Goal: Task Accomplishment & Management: Use online tool/utility

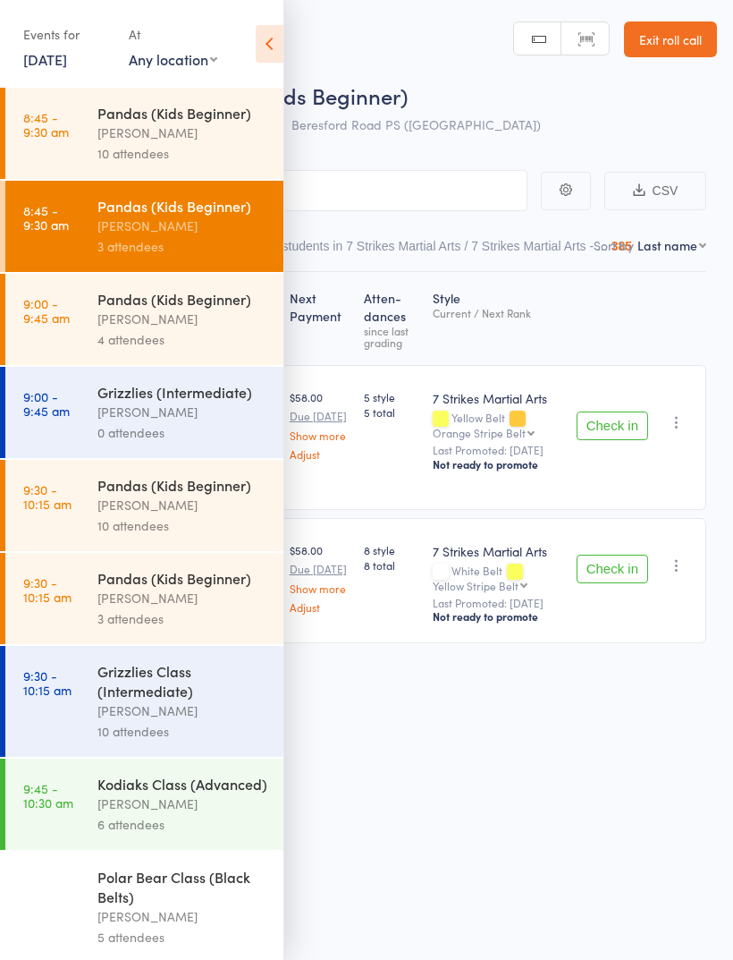
click at [183, 59] on select "Any location [GEOGRAPHIC_DATA] [GEOGRAPHIC_DATA][PERSON_NAME] [GEOGRAPHIC_DATA]…" at bounding box center [173, 59] width 89 height 20
select select "3"
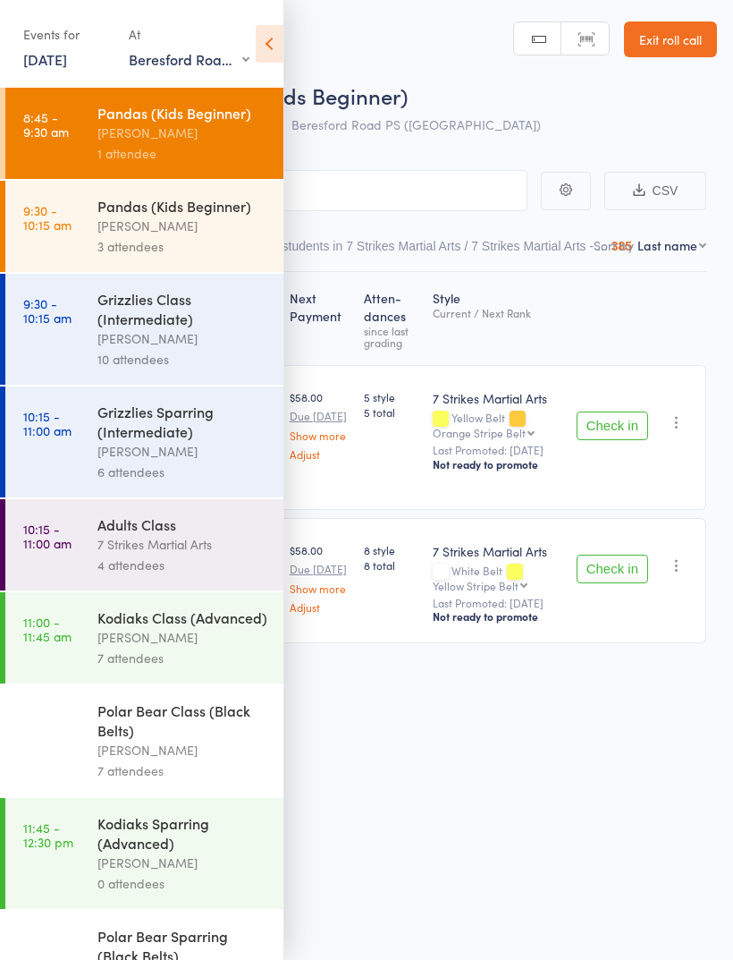
click at [216, 223] on div "[PERSON_NAME]" at bounding box center [182, 226] width 171 height 21
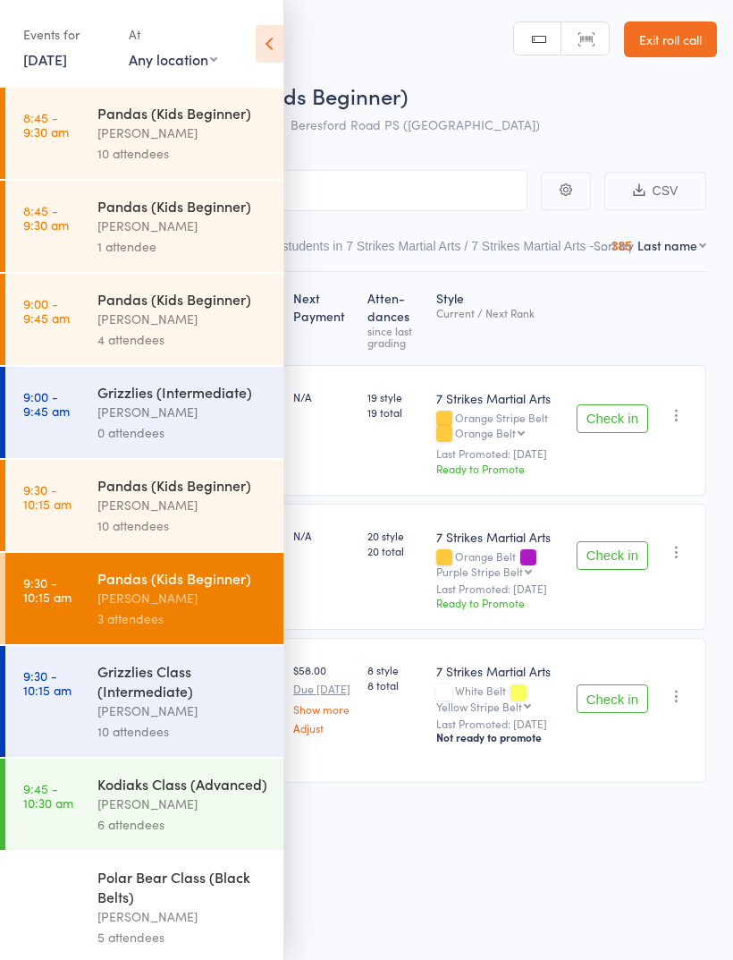
click at [265, 42] on icon at bounding box center [270, 44] width 28 height 38
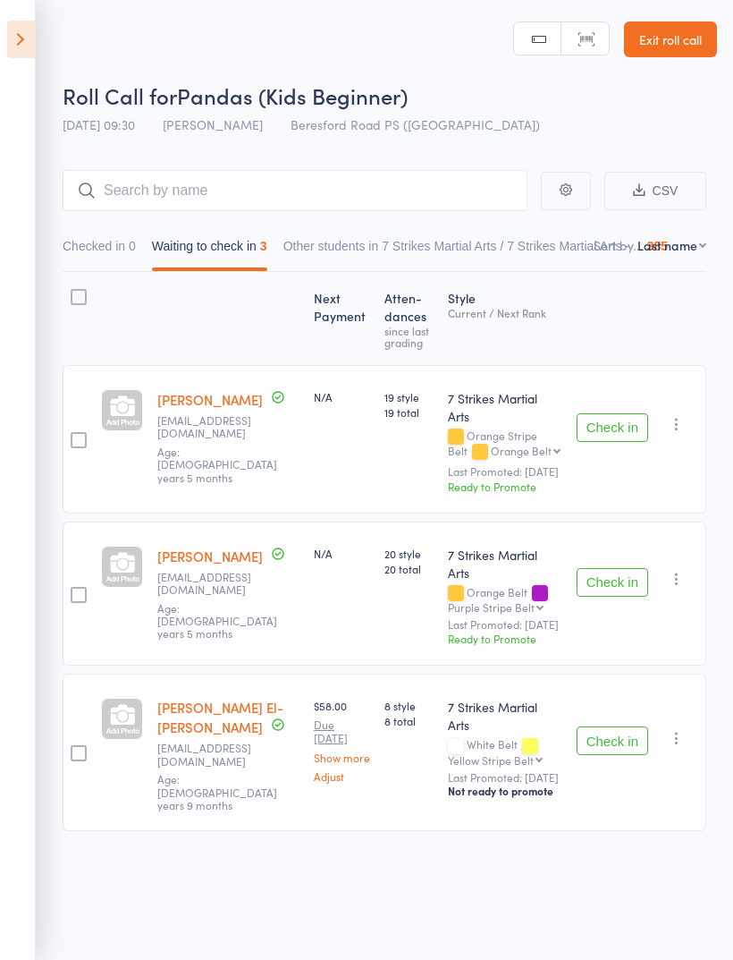
click at [609, 423] on button "Check in" at bounding box center [613, 427] width 72 height 29
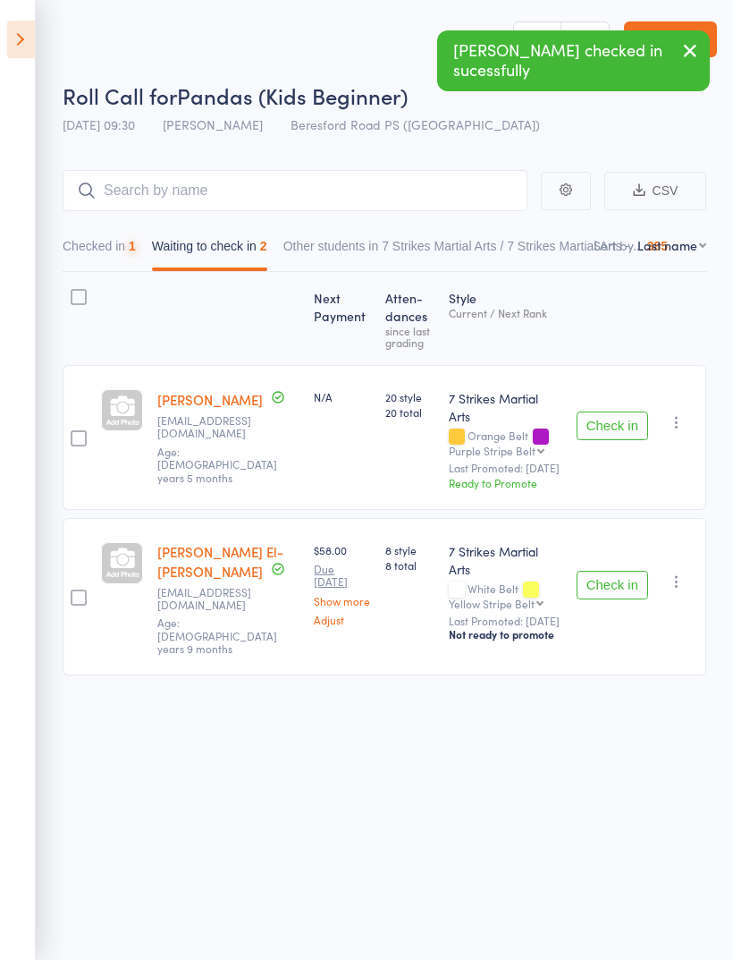
click at [623, 413] on button "Check in" at bounding box center [613, 425] width 72 height 29
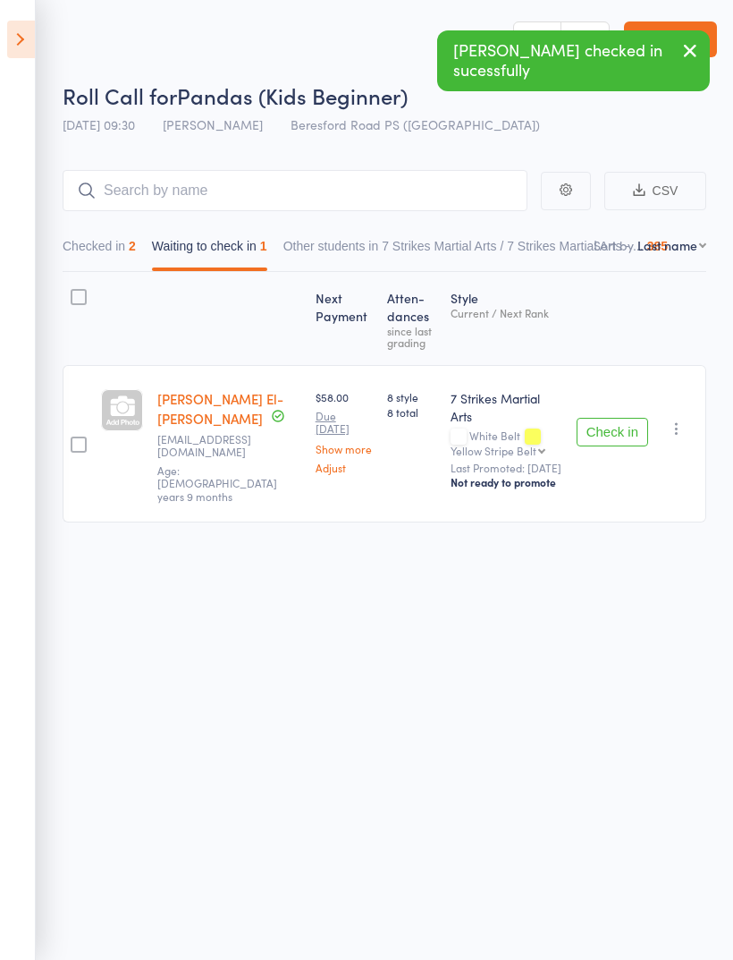
click at [24, 36] on icon at bounding box center [21, 40] width 28 height 38
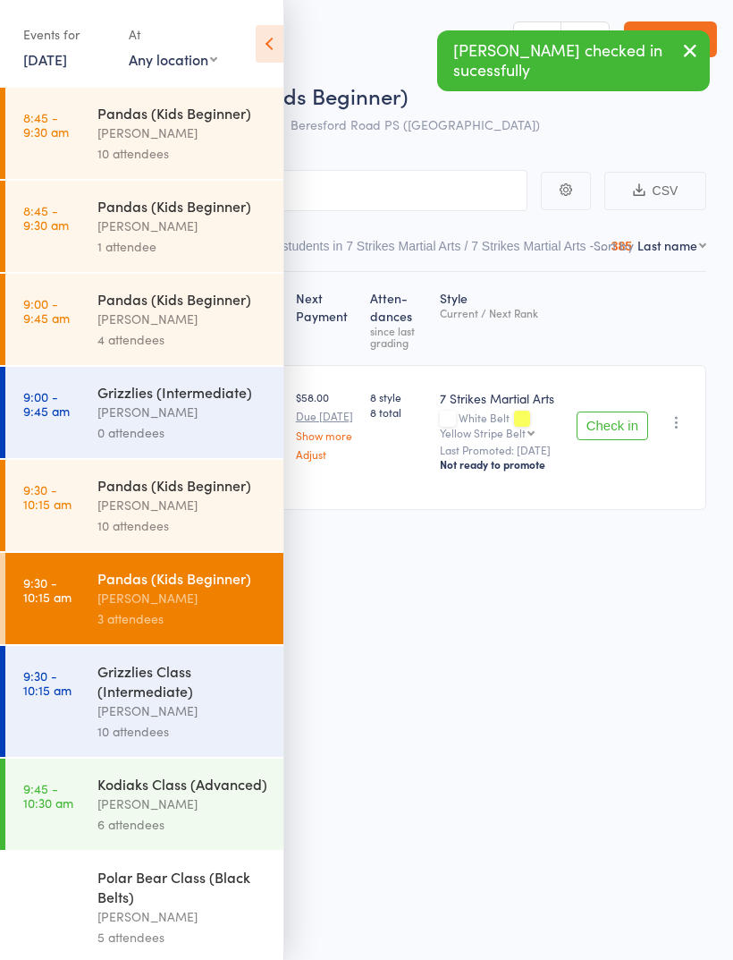
click at [207, 422] on div "[PERSON_NAME]" at bounding box center [182, 412] width 171 height 21
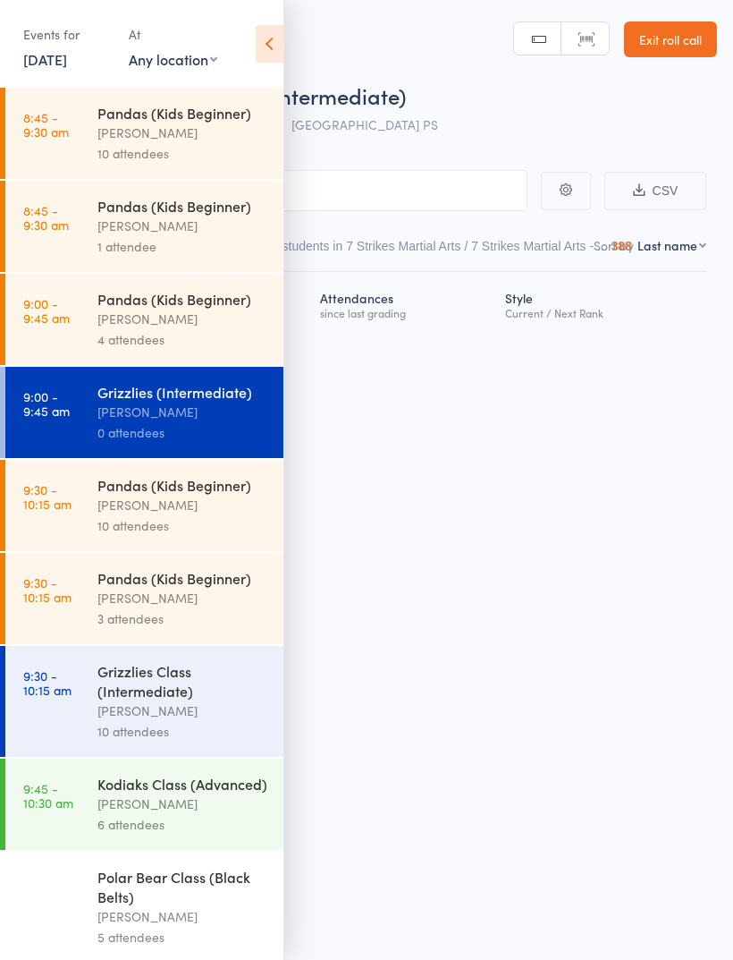
click at [201, 700] on div "Grizzlies Class (Intermediate)" at bounding box center [182, 680] width 171 height 39
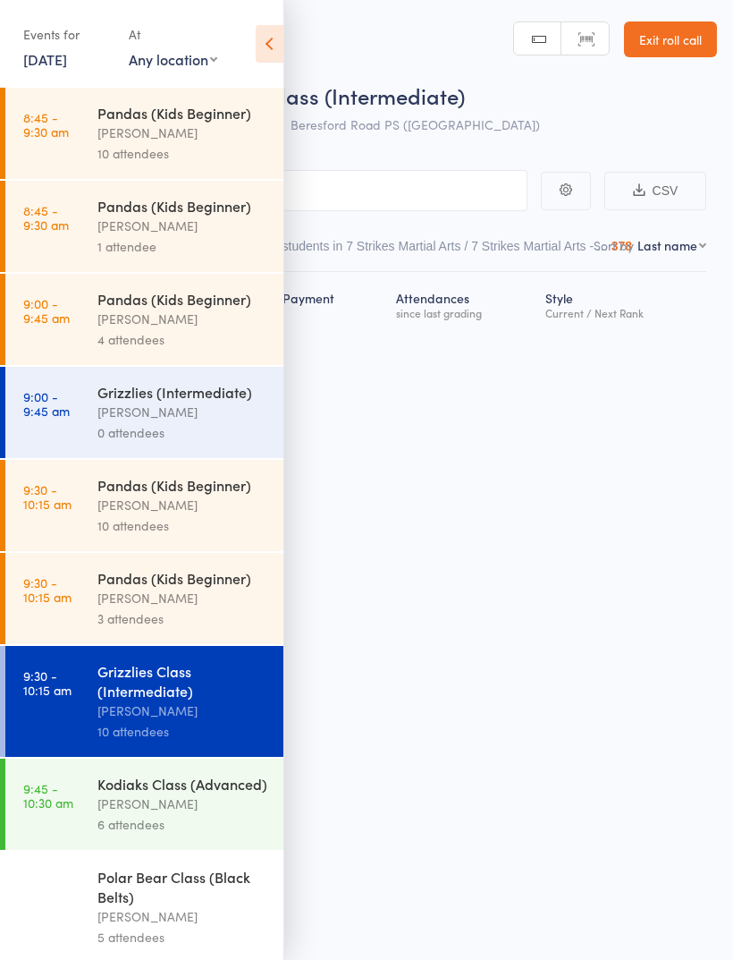
click at [280, 43] on icon at bounding box center [270, 44] width 28 height 38
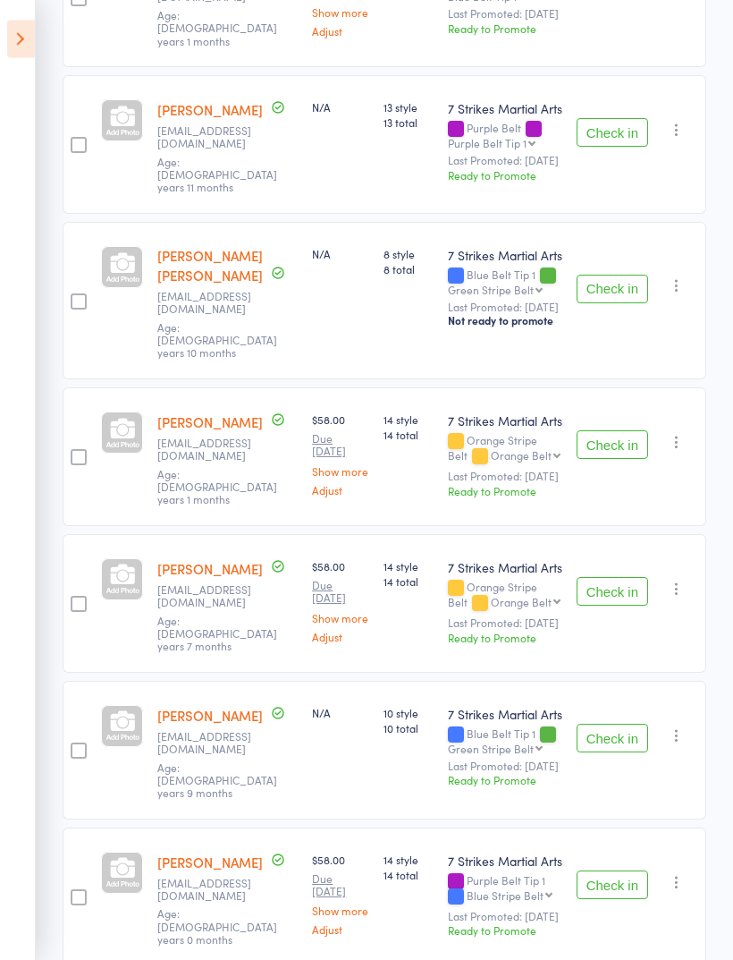
click at [701, 427] on div "Check in Check in Promote Send message Add Note Add Task Add Flag Remove Mark a…" at bounding box center [638, 457] width 137 height 139
click at [681, 434] on icon "button" at bounding box center [677, 443] width 18 height 18
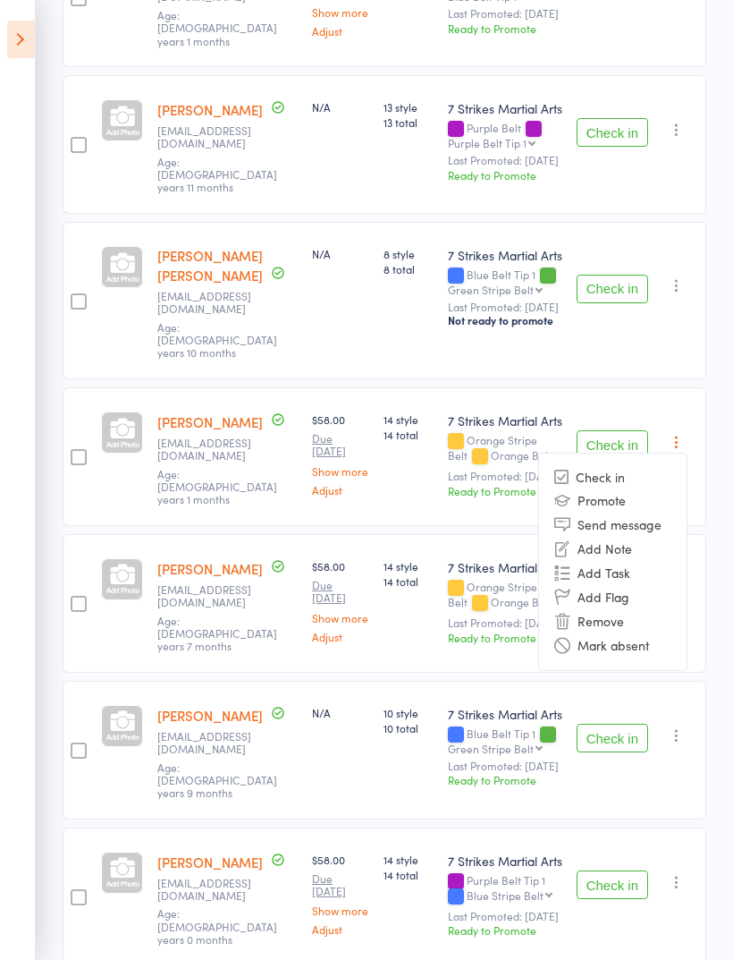
click at [626, 614] on li "Remove" at bounding box center [613, 621] width 148 height 24
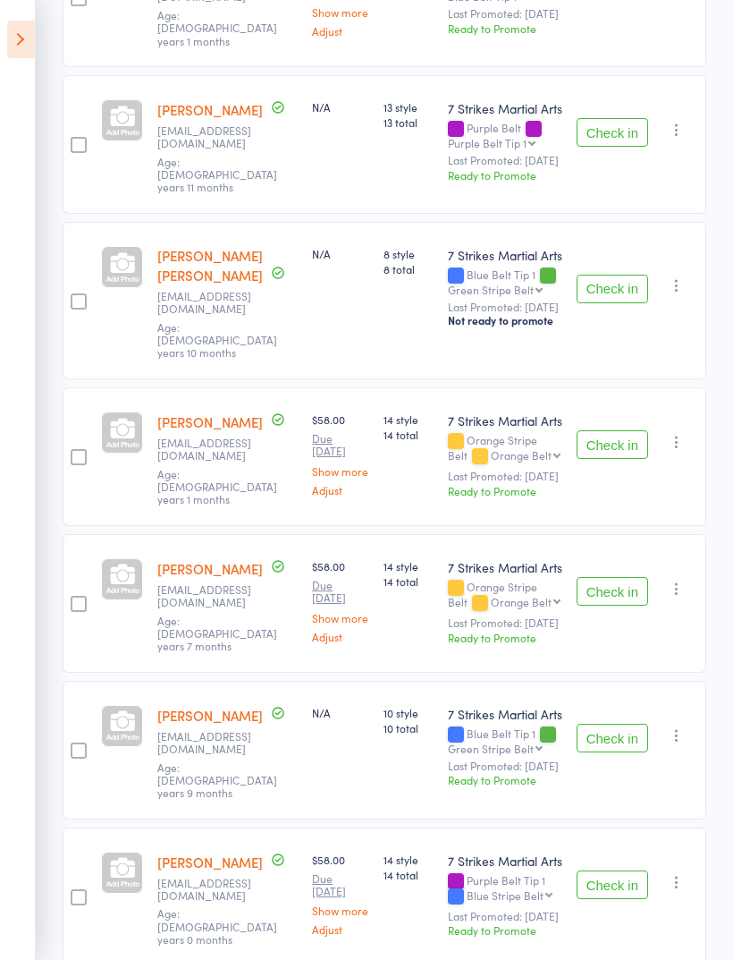
scroll to position [641, 0]
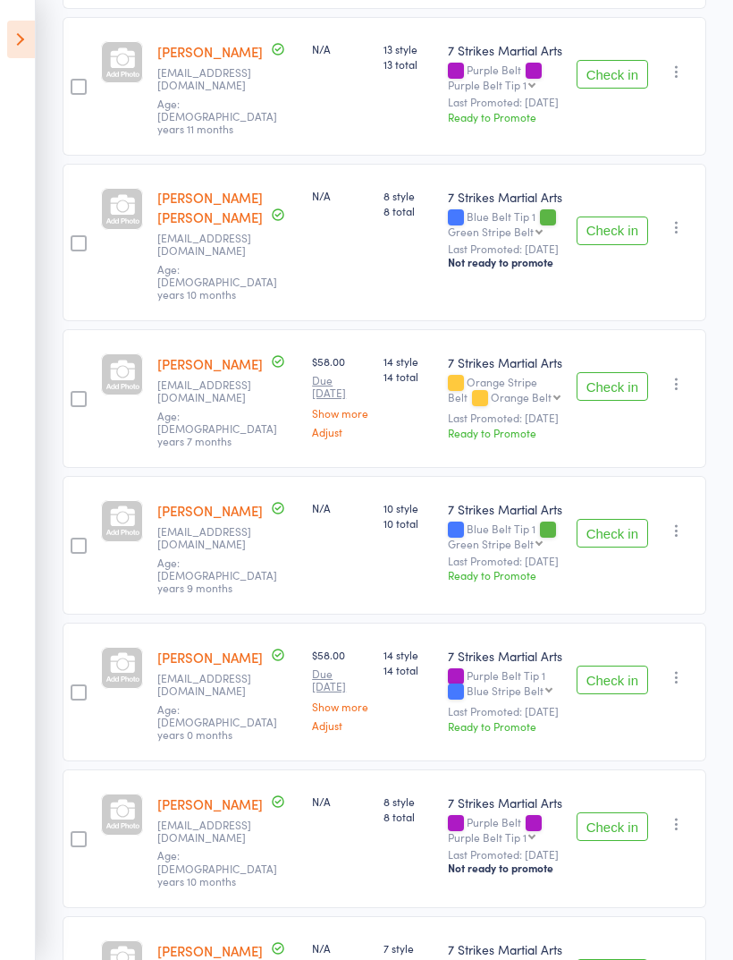
click at [672, 377] on icon "button" at bounding box center [677, 384] width 18 height 18
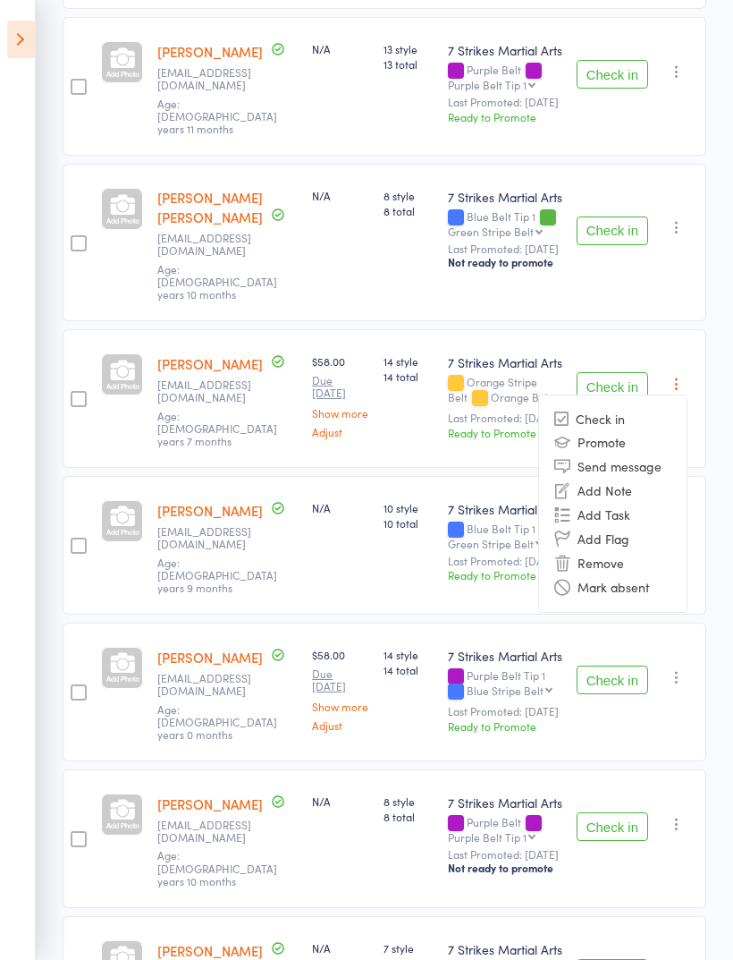
click at [638, 554] on li "Remove" at bounding box center [613, 563] width 148 height 24
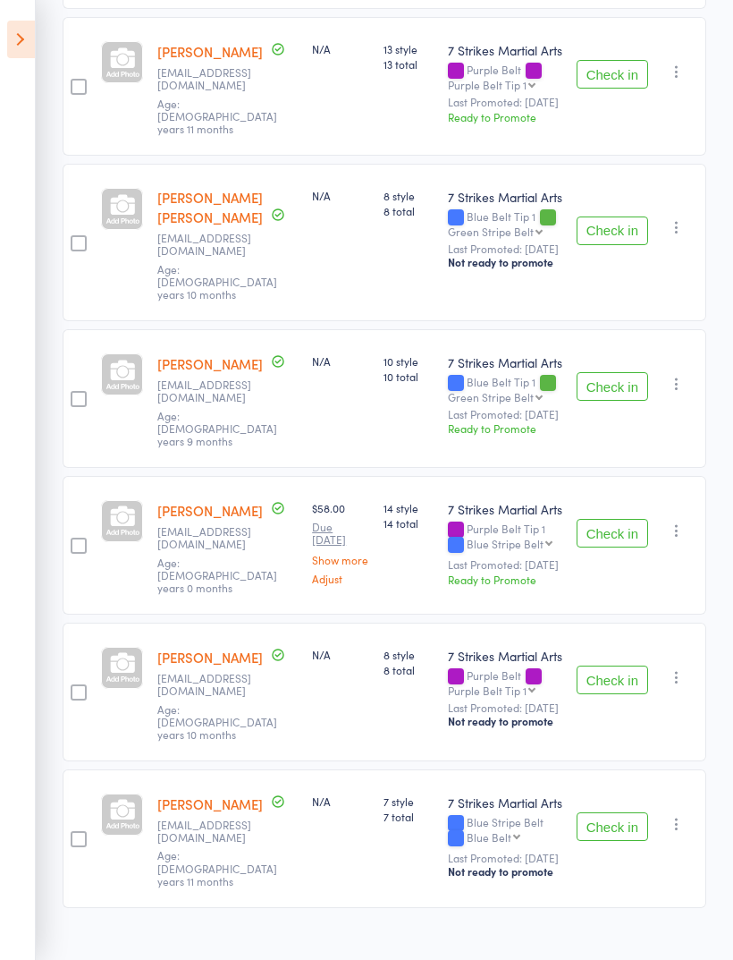
scroll to position [630, 0]
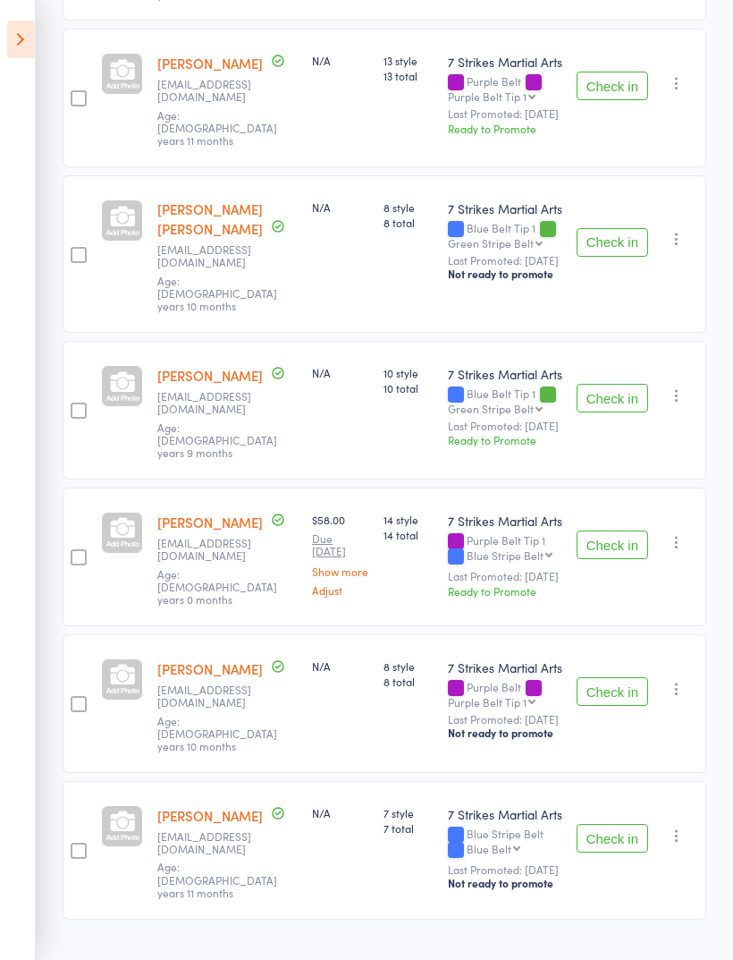
click at [30, 43] on icon at bounding box center [21, 40] width 28 height 38
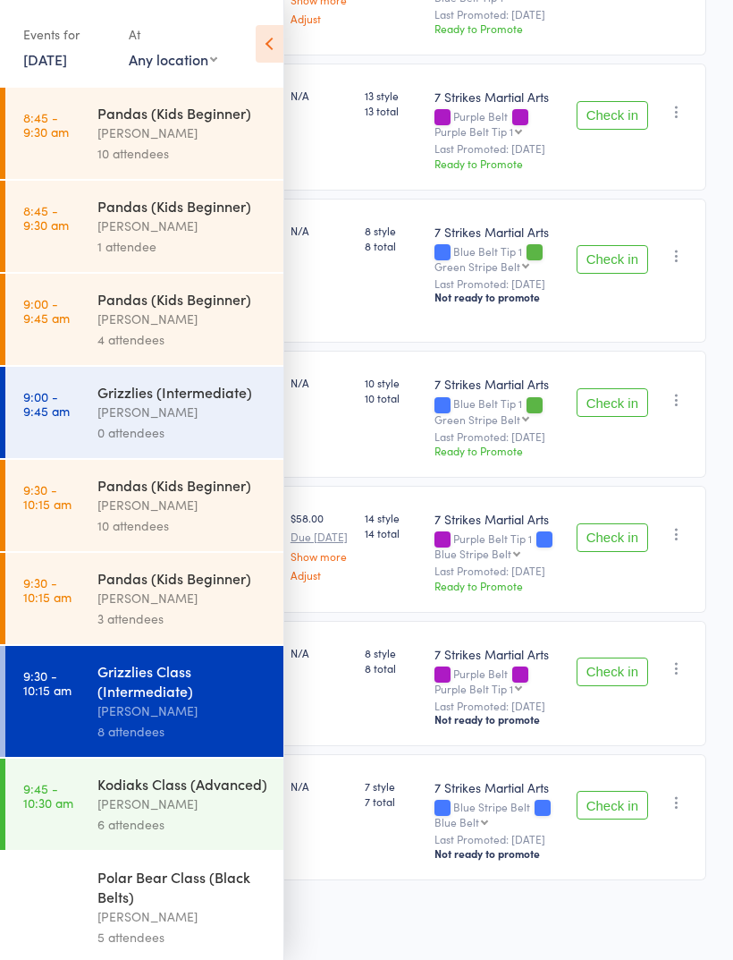
scroll to position [554, 0]
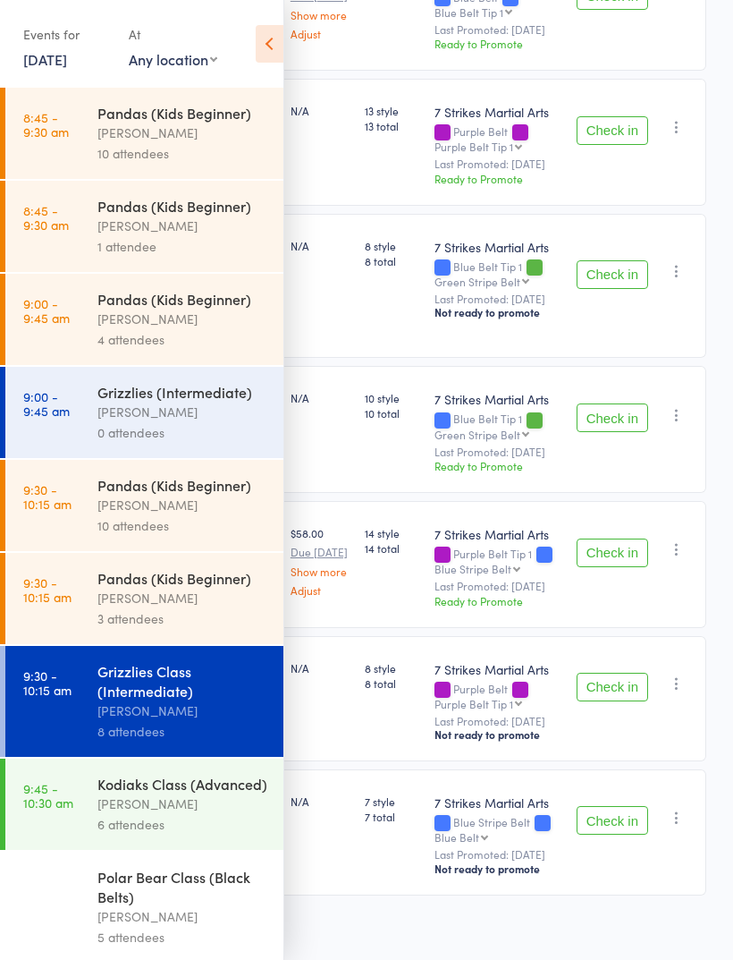
click at [194, 608] on div "[PERSON_NAME]" at bounding box center [182, 598] width 171 height 21
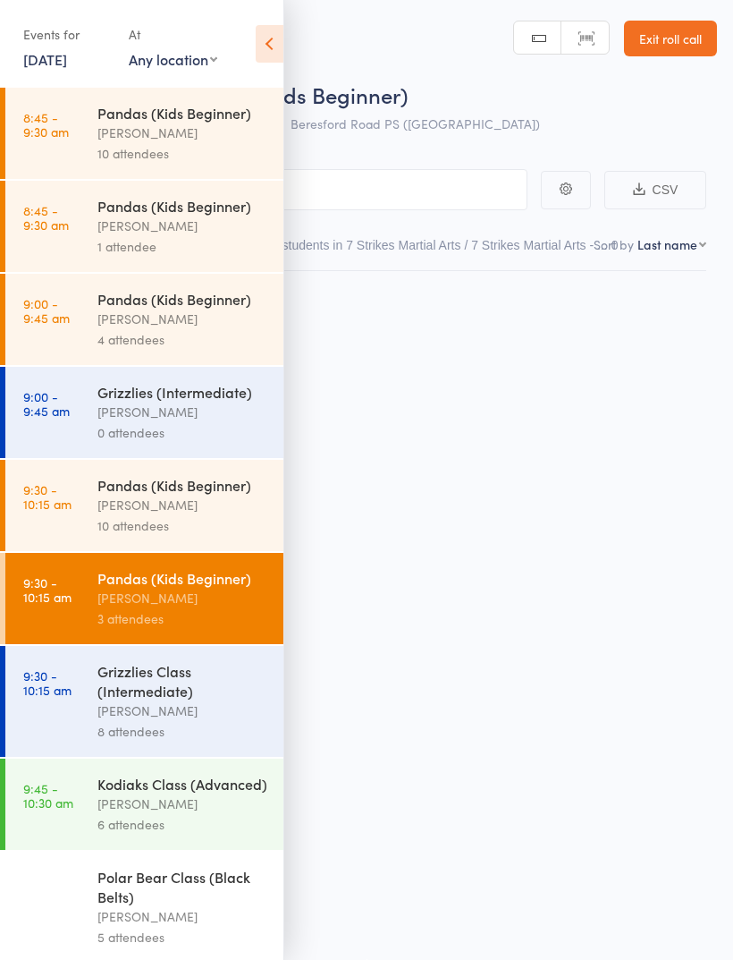
scroll to position [13, 0]
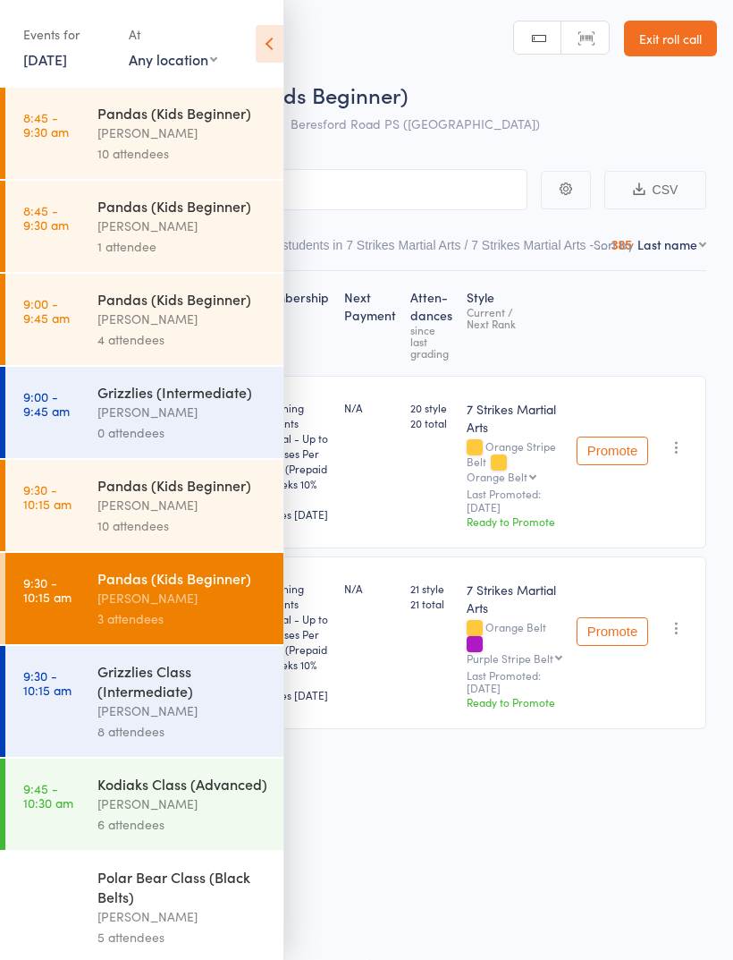
click at [275, 49] on icon at bounding box center [270, 44] width 28 height 38
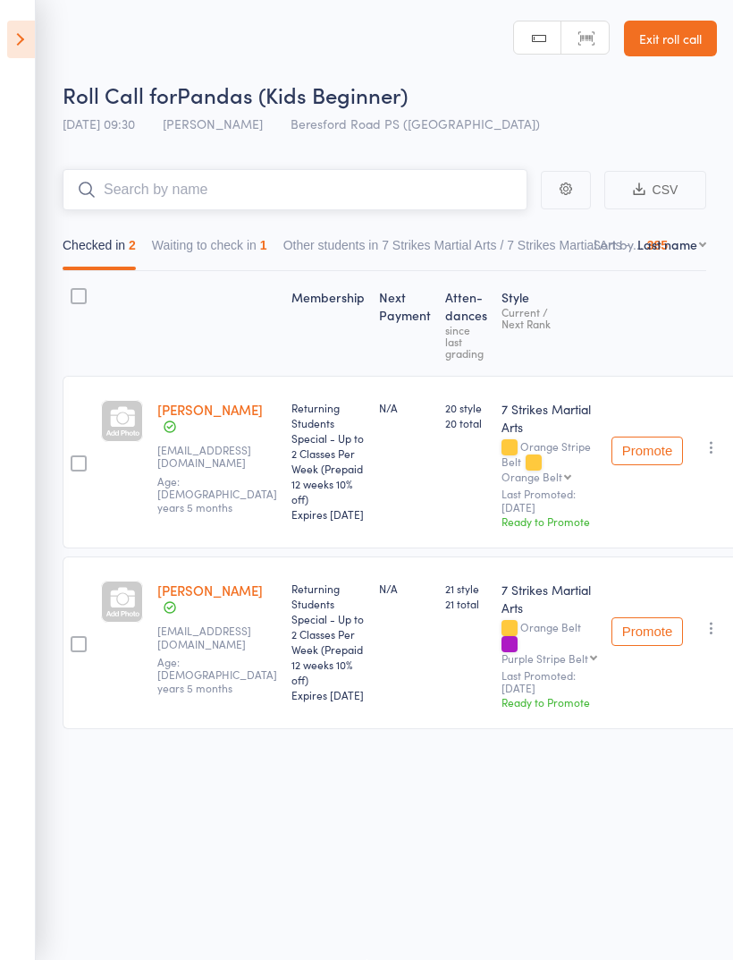
click at [344, 180] on input "search" at bounding box center [295, 189] width 465 height 41
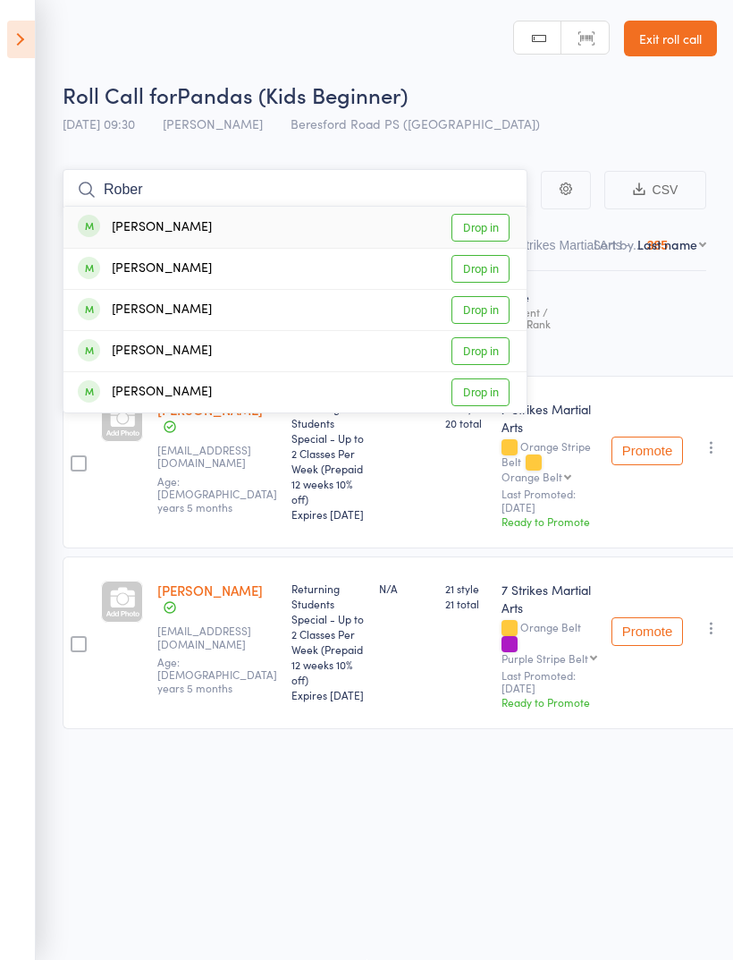
type input "Rober"
click at [493, 216] on link "Drop in" at bounding box center [481, 228] width 58 height 28
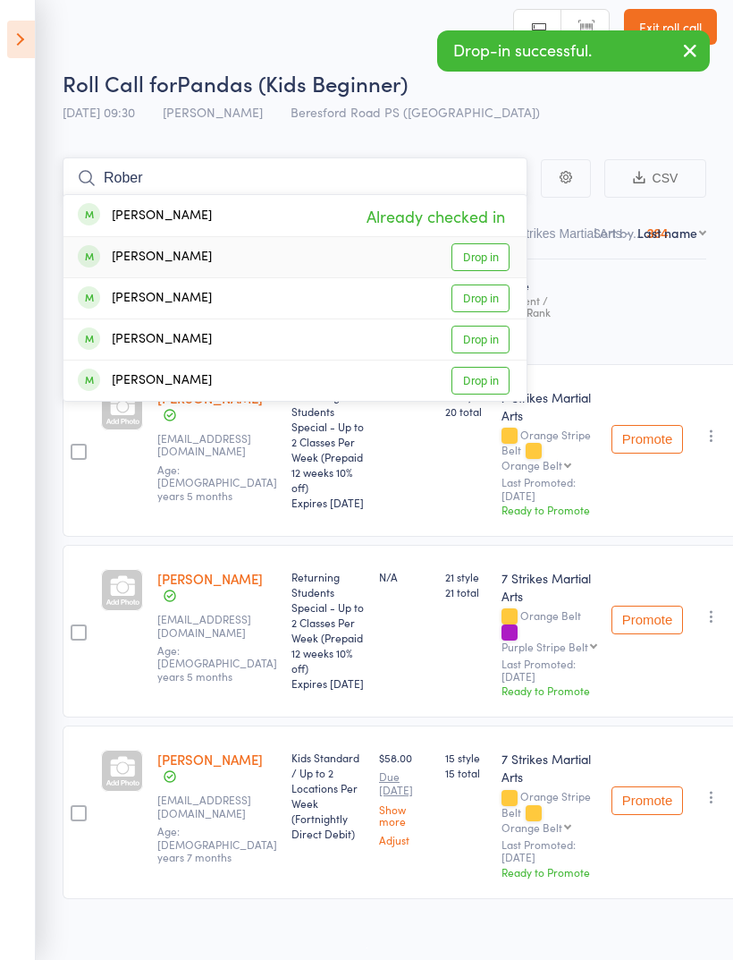
type input "Rober"
click at [484, 254] on link "Drop in" at bounding box center [481, 257] width 58 height 28
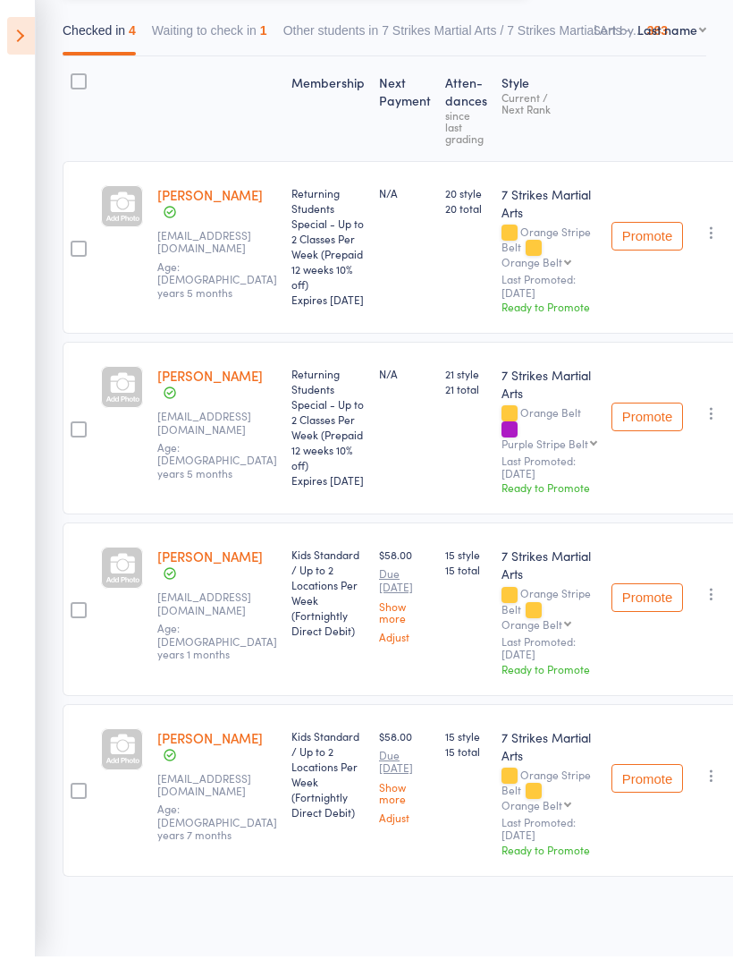
scroll to position [0, 0]
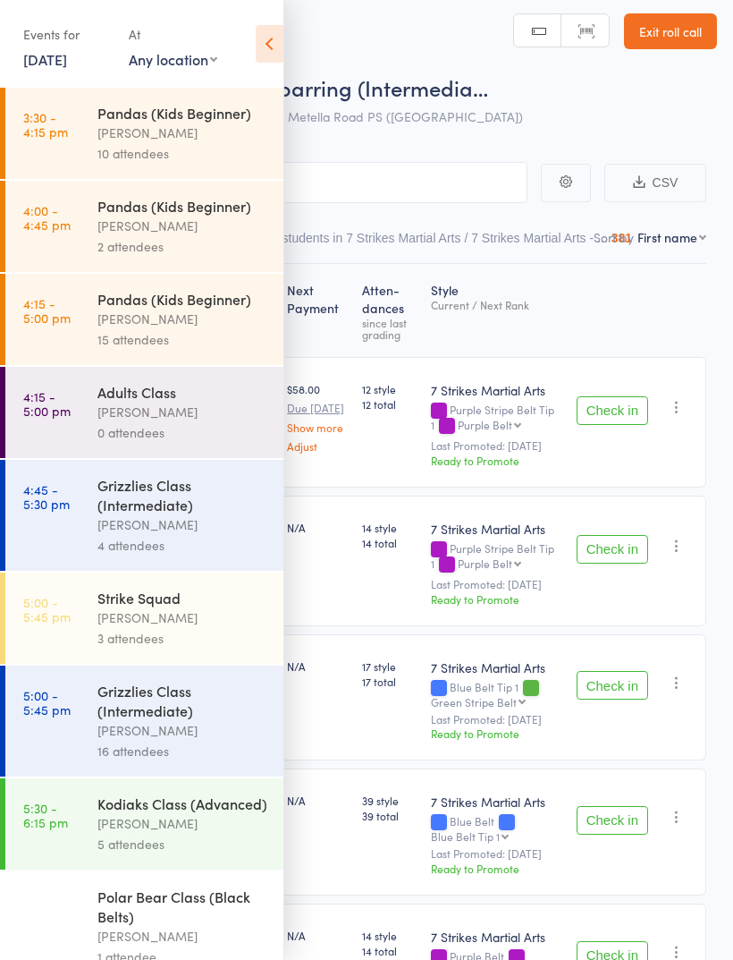
click at [67, 65] on link "12 Sep, 2025" at bounding box center [45, 59] width 44 height 20
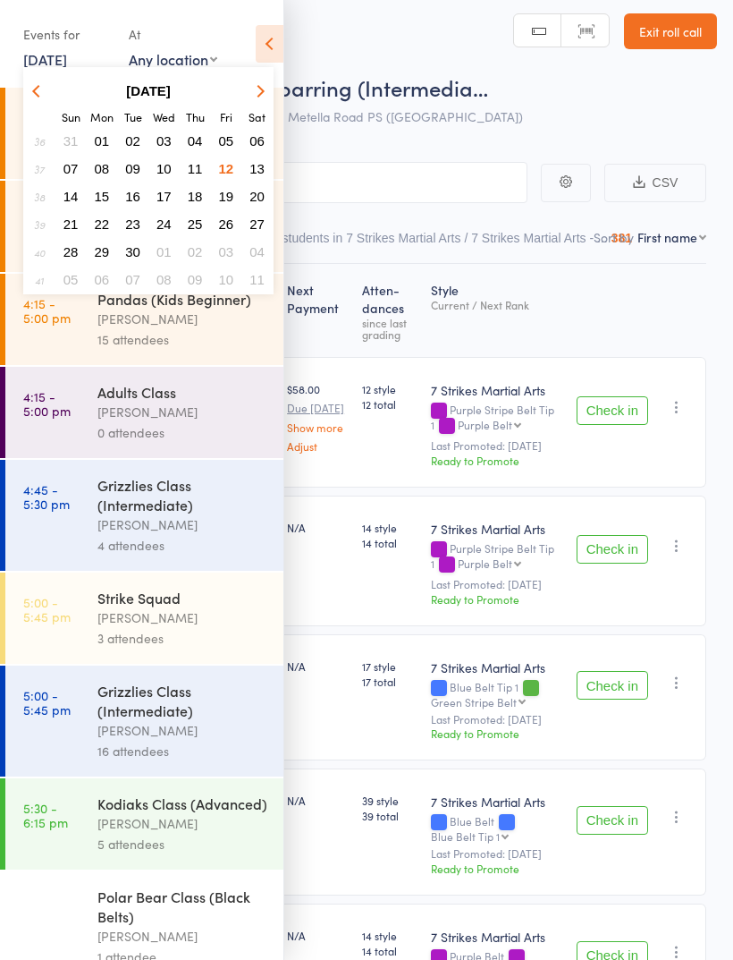
click at [262, 173] on span "13" at bounding box center [257, 168] width 15 height 15
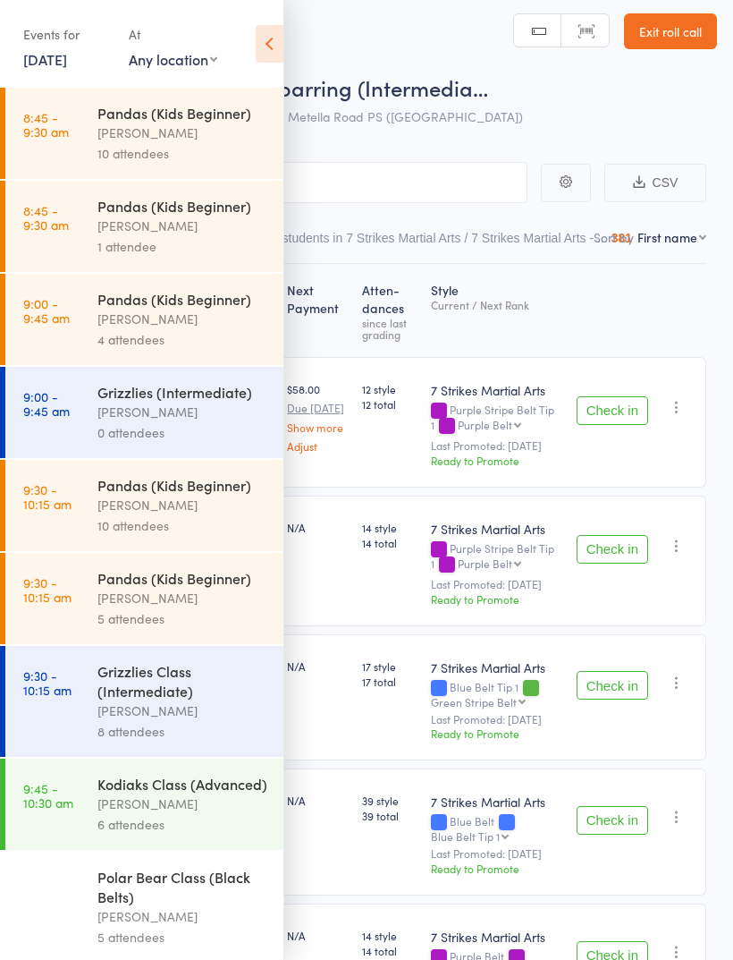
click at [177, 608] on div "[PERSON_NAME]" at bounding box center [182, 598] width 171 height 21
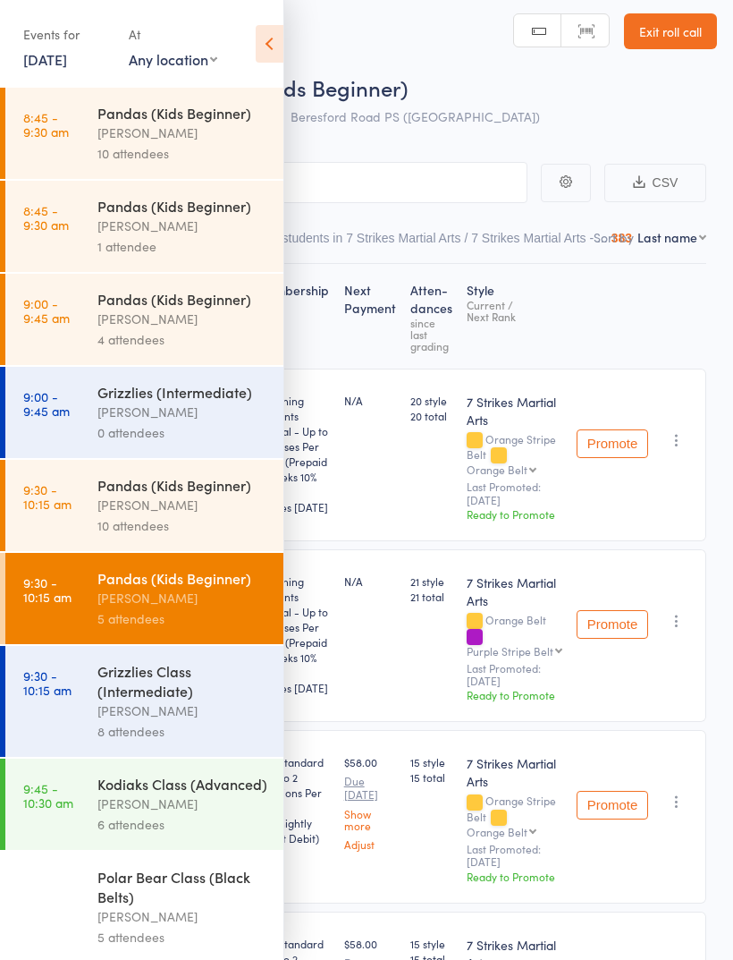
click at [272, 54] on icon at bounding box center [270, 44] width 28 height 38
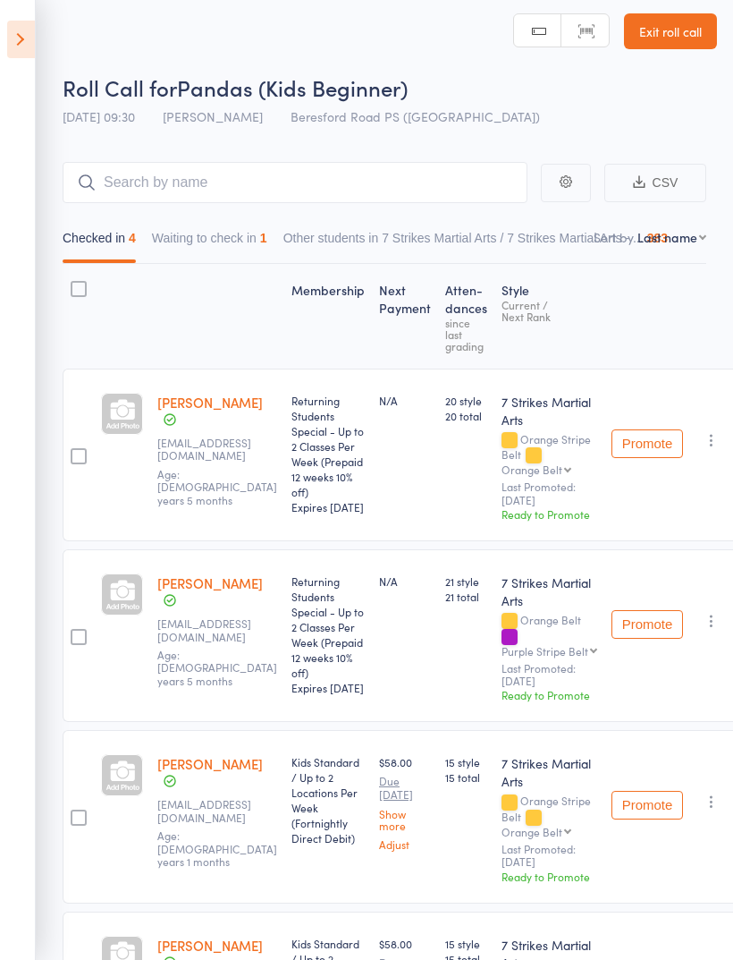
click at [241, 241] on button "Waiting to check in 1" at bounding box center [209, 242] width 115 height 41
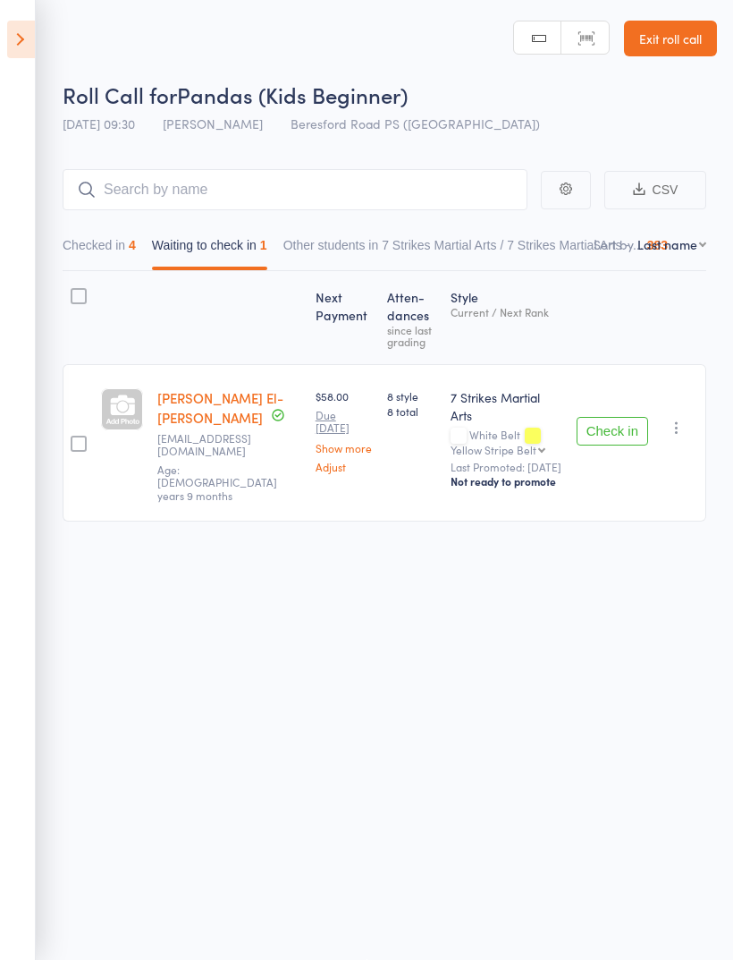
click at [638, 417] on button "Check in" at bounding box center [613, 431] width 72 height 29
click at [356, 177] on input "search" at bounding box center [295, 189] width 465 height 41
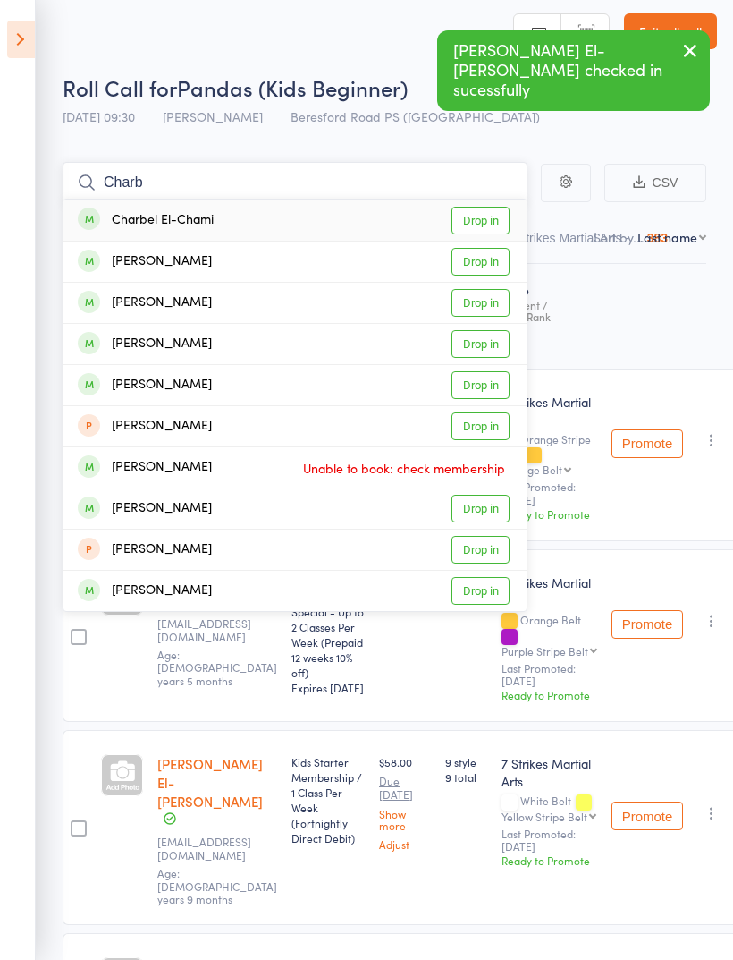
type input "Charb"
click at [495, 224] on link "Drop in" at bounding box center [481, 221] width 58 height 28
